Goal: Information Seeking & Learning: Learn about a topic

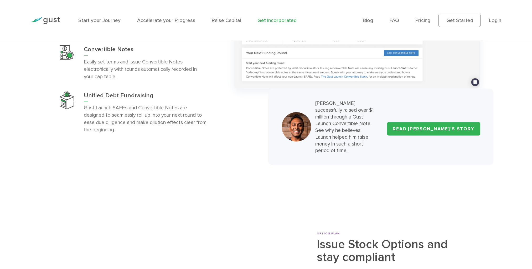
scroll to position [1913, 0]
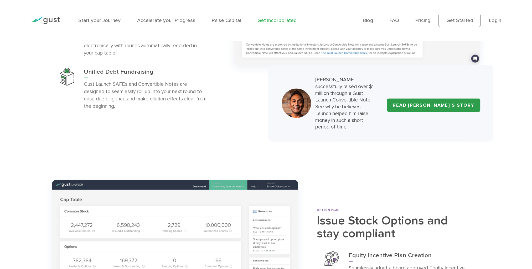
click at [423, 110] on link "READ ARJUN’S STORY" at bounding box center [433, 106] width 93 height 14
